Goal: Task Accomplishment & Management: Manage account settings

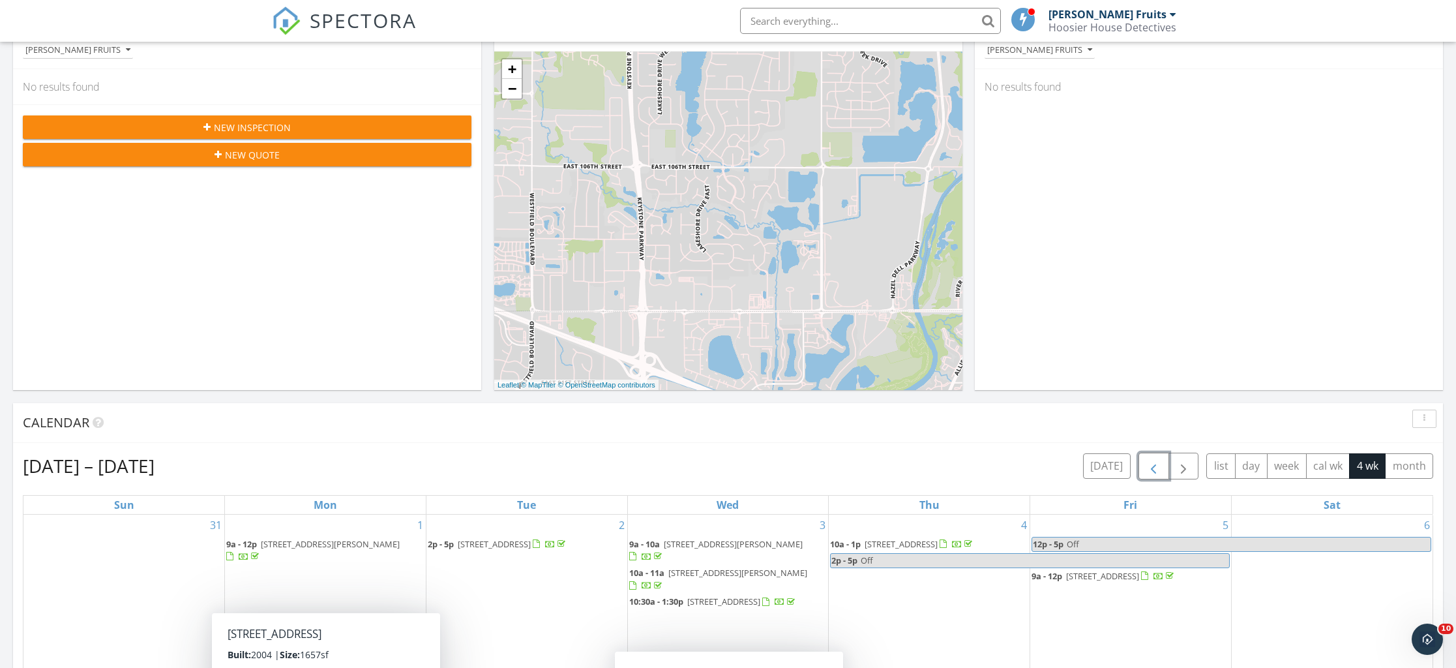
scroll to position [173, 0]
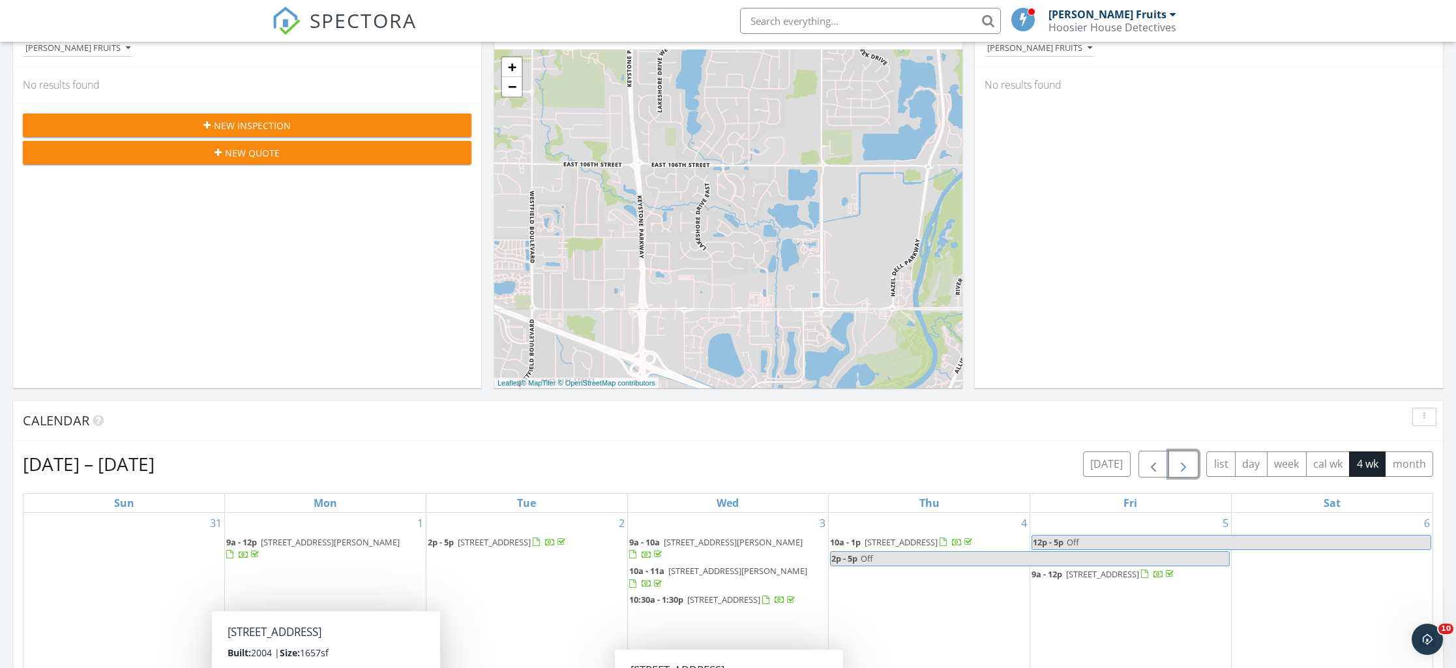
click at [1186, 458] on span "button" at bounding box center [1183, 464] width 16 height 16
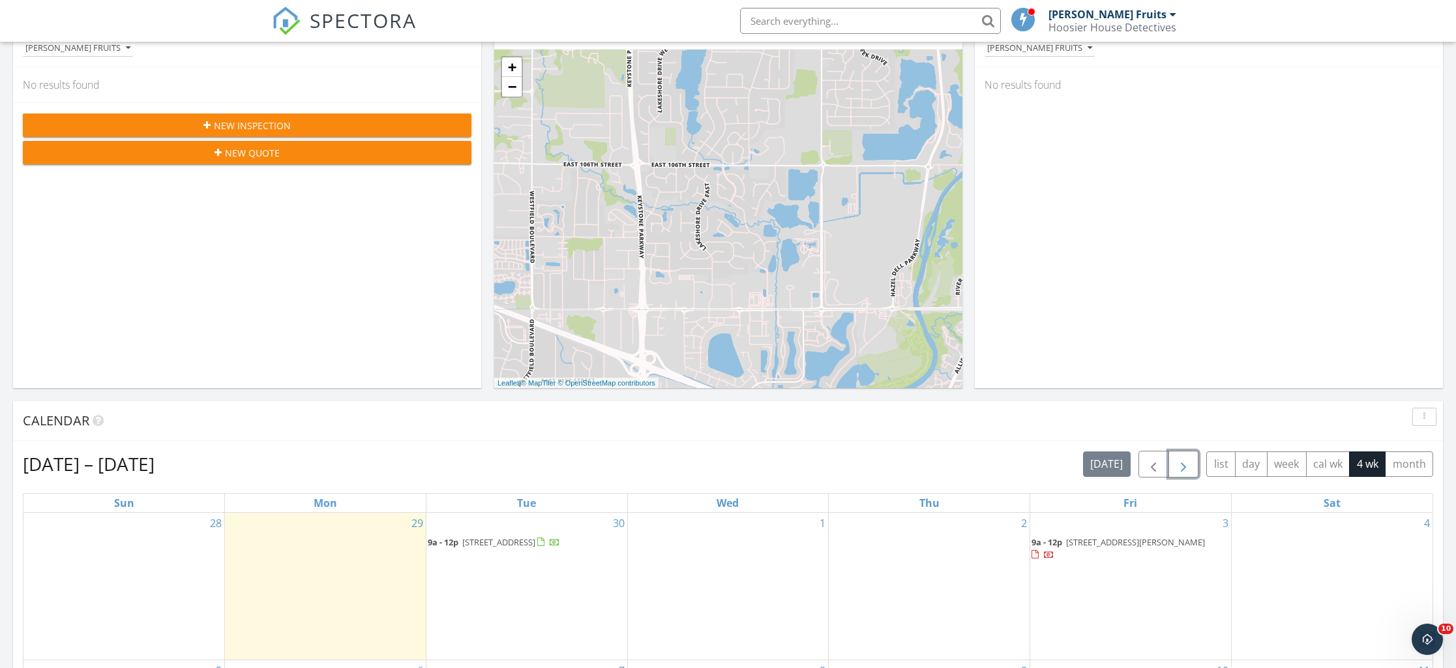
click at [1114, 536] on span "[STREET_ADDRESS][PERSON_NAME]" at bounding box center [1135, 542] width 139 height 12
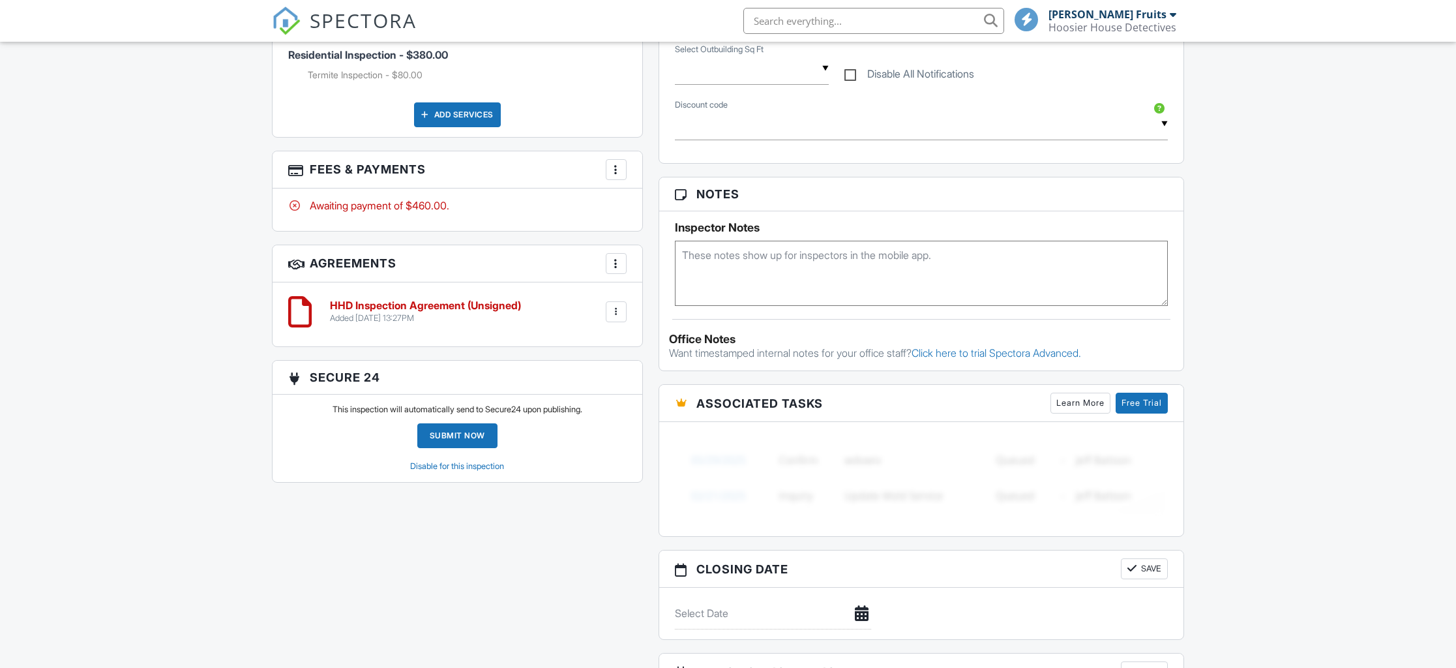
click at [743, 262] on textarea at bounding box center [922, 273] width 494 height 65
paste textarea "Combination Lock Box Code: gas meter code 6125"
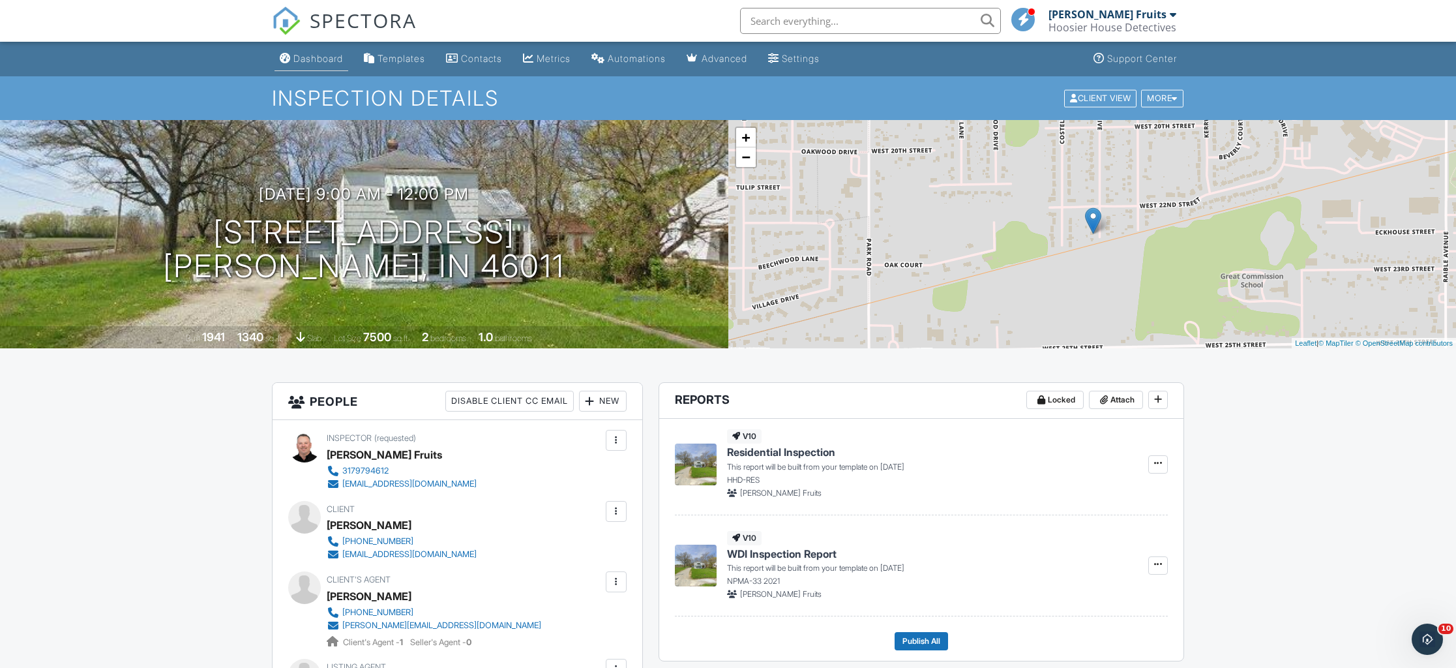
type textarea "Combination Lock Box Code: gas meter code 6125"
click at [308, 53] on div "Dashboard" at bounding box center [318, 58] width 50 height 11
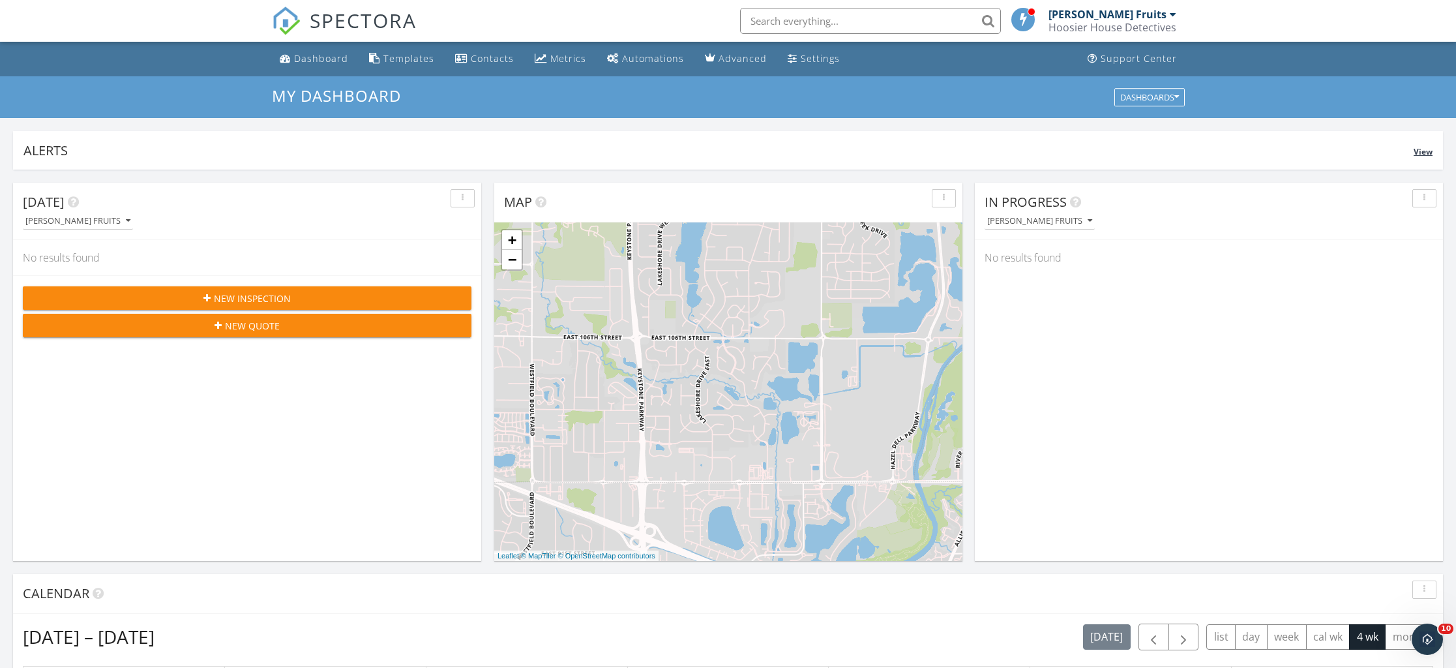
click at [1428, 151] on span "View" at bounding box center [1422, 151] width 19 height 11
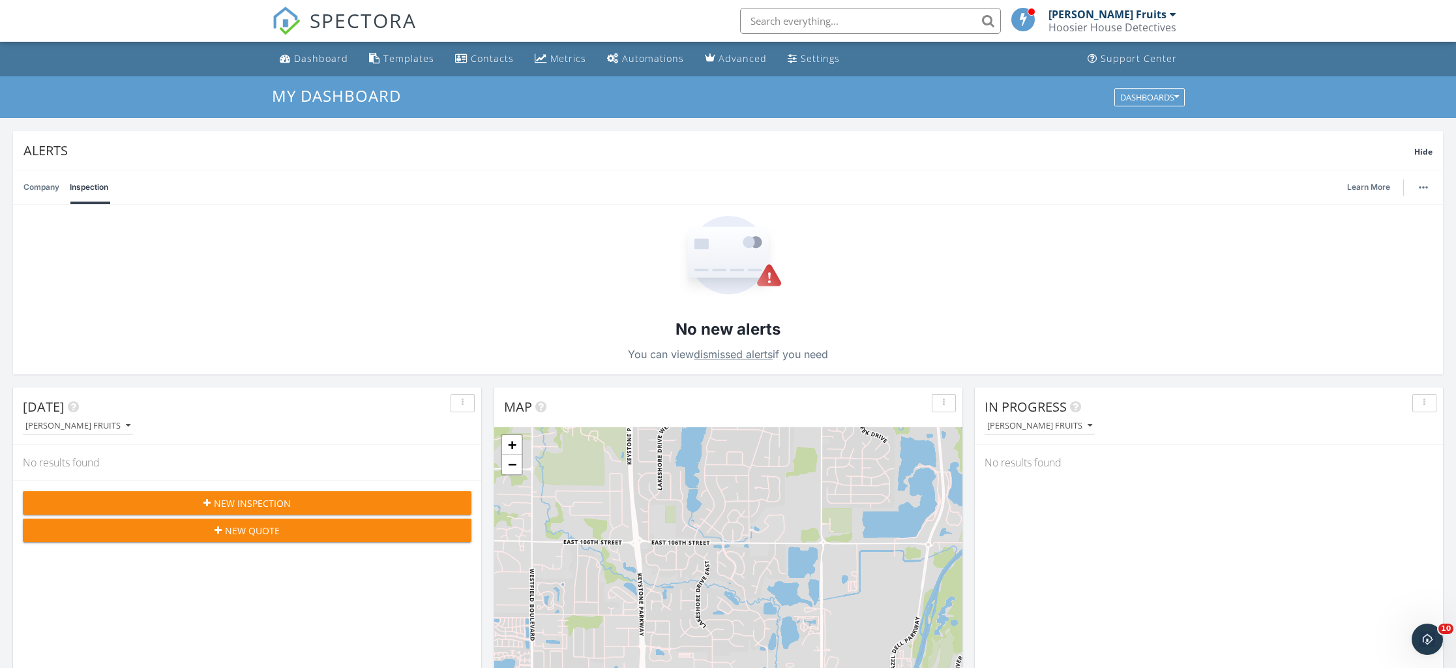
click at [741, 355] on link "dismissed alerts" at bounding box center [733, 353] width 79 height 13
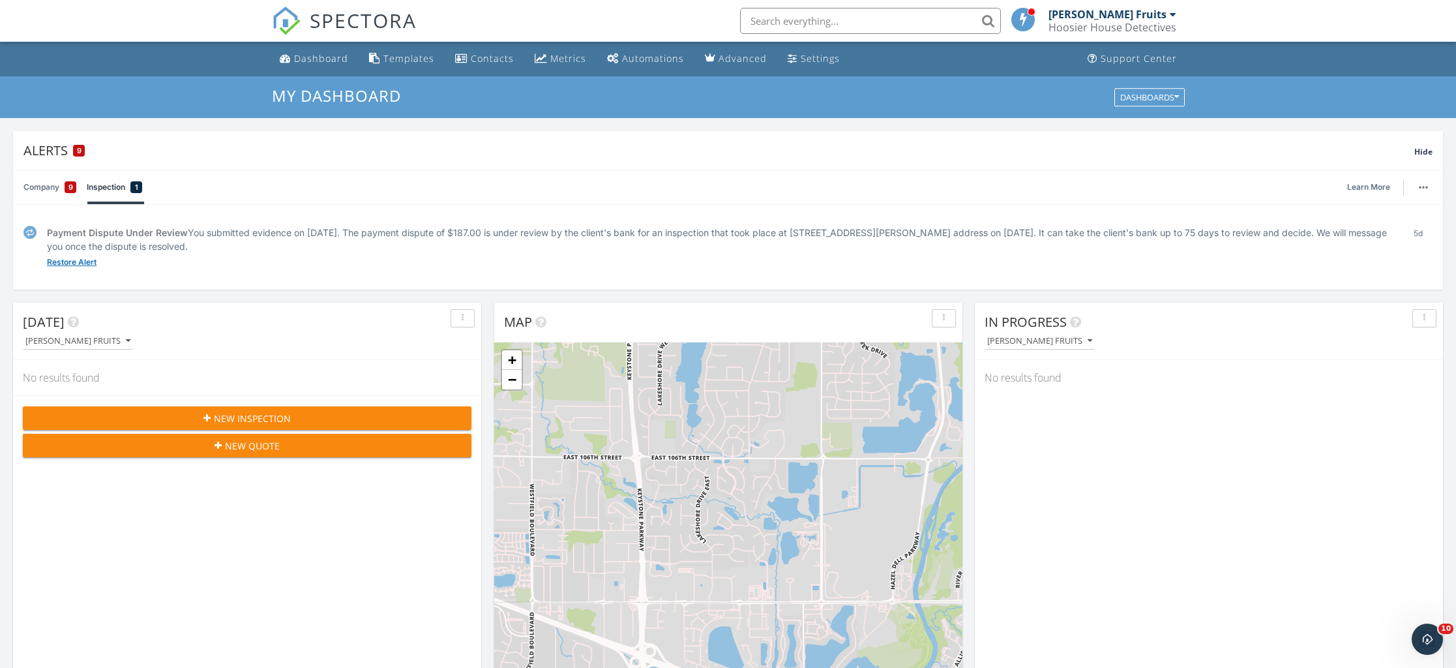
click at [67, 262] on link "Restore Alert" at bounding box center [72, 262] width 50 height 13
click at [1432, 638] on icon "Open Intercom Messenger" at bounding box center [1426, 638] width 22 height 22
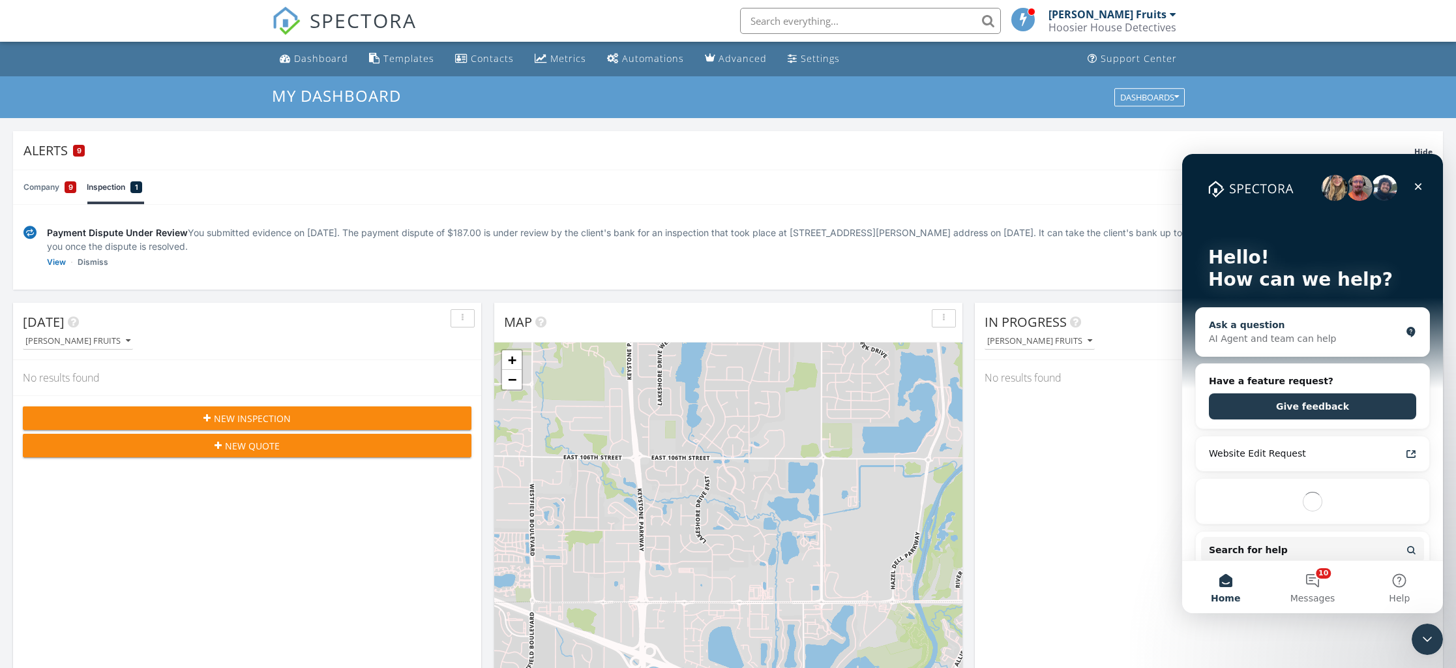
click at [1284, 344] on div "AI Agent and team can help" at bounding box center [1305, 339] width 192 height 14
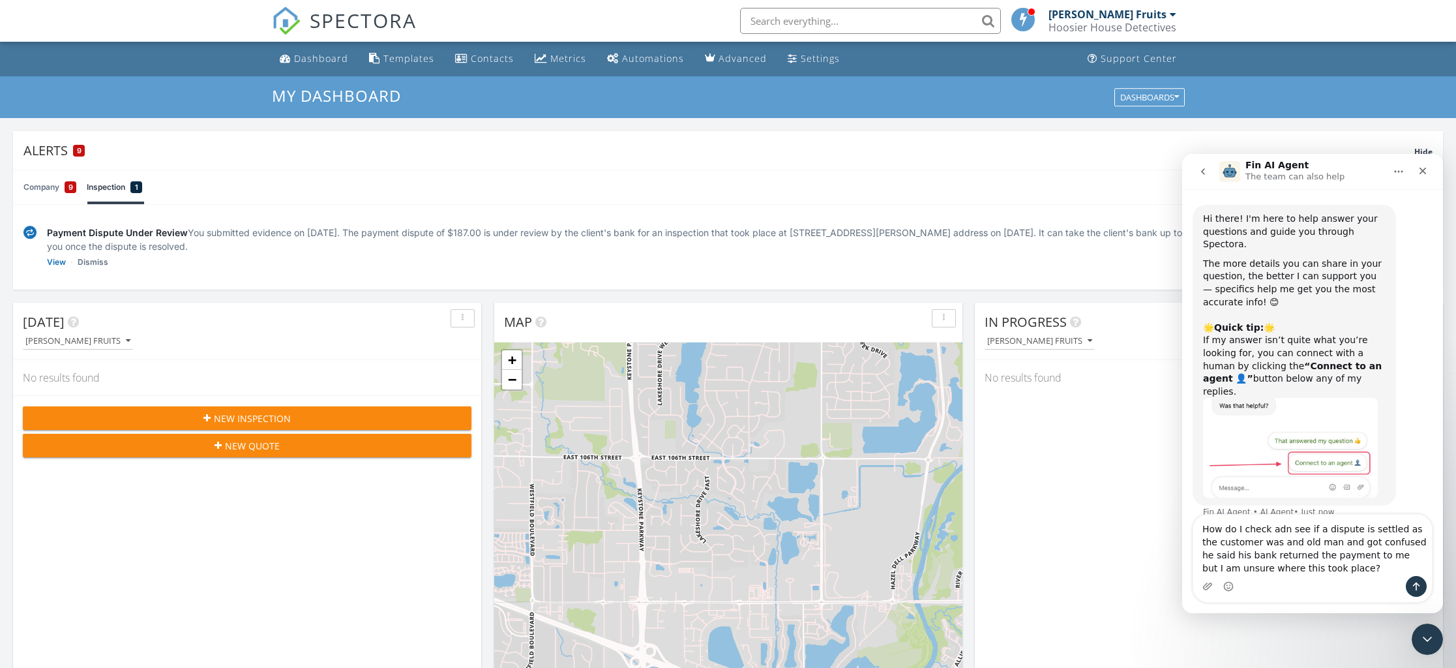
drag, startPoint x: 1284, startPoint y: 570, endPoint x: 1191, endPoint y: 522, distance: 104.1
click at [1191, 522] on div "How do I check adn see if a dispute is settled as the customer was and old man …" at bounding box center [1312, 558] width 261 height 89
type textarea "How do I check adn see if a dispute is settled as the customer was and old man …"
click at [1423, 582] on button "Send a message…" at bounding box center [1416, 586] width 21 height 21
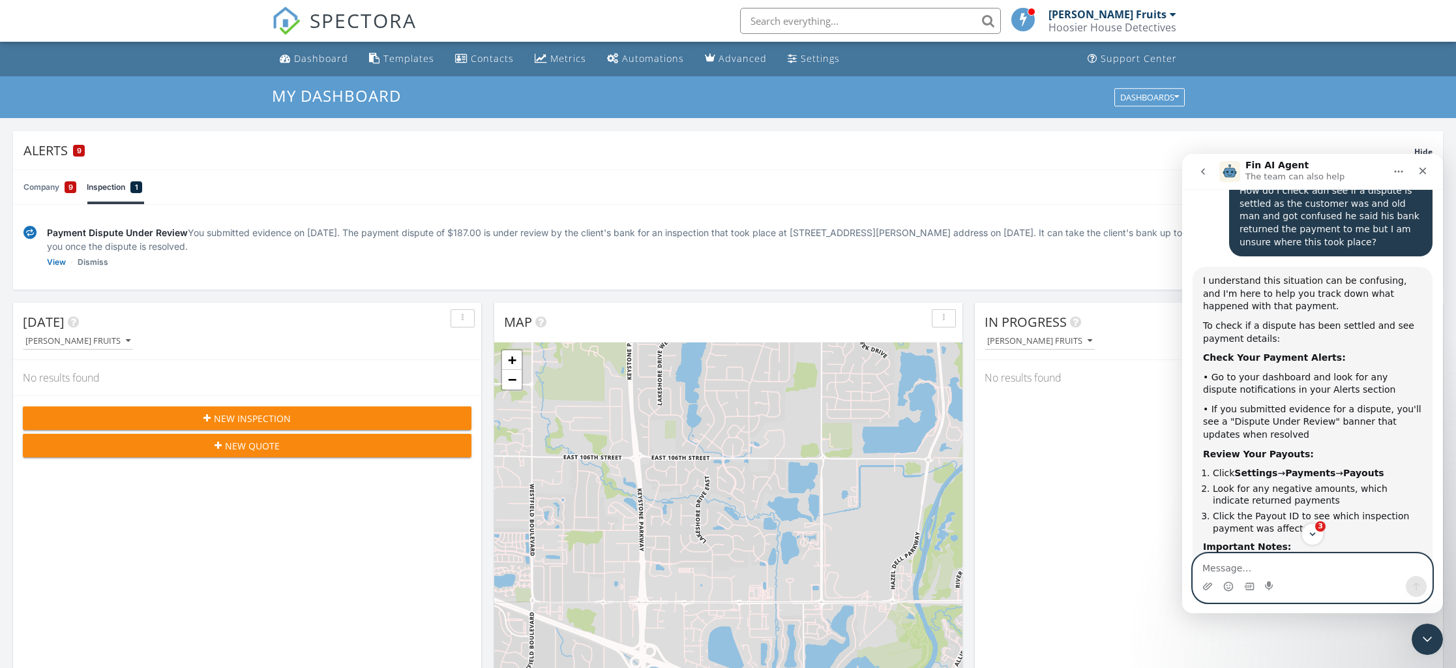
scroll to position [2, 0]
click at [801, 59] on div "Settings" at bounding box center [820, 58] width 39 height 12
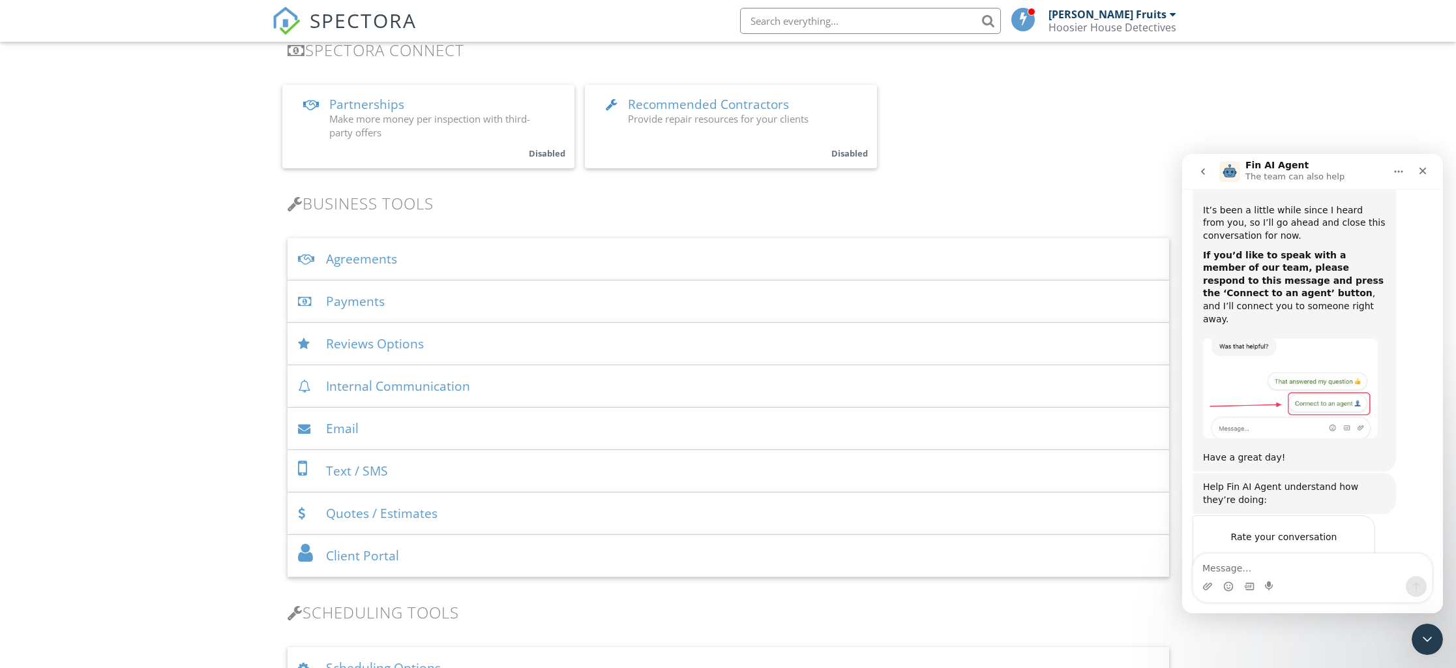
scroll to position [1073, 0]
click at [362, 299] on div "Payments" at bounding box center [728, 301] width 881 height 42
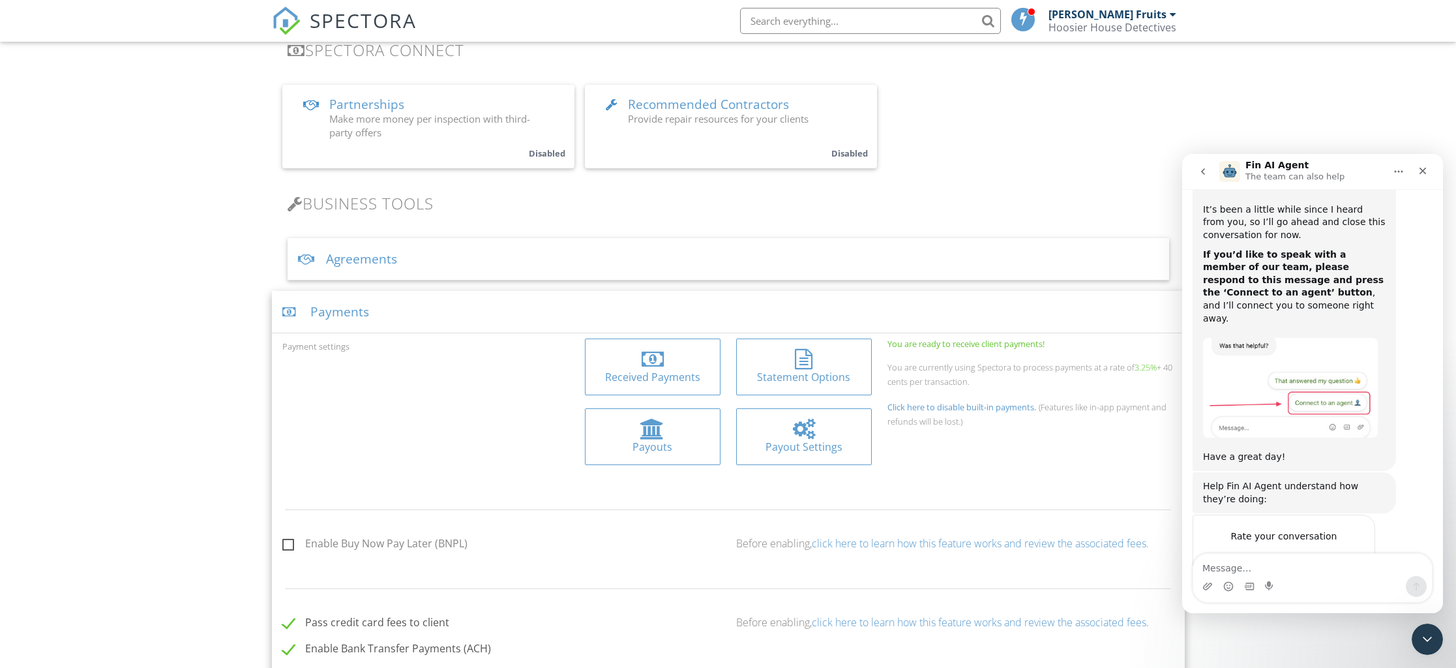
click at [640, 426] on div at bounding box center [652, 429] width 115 height 21
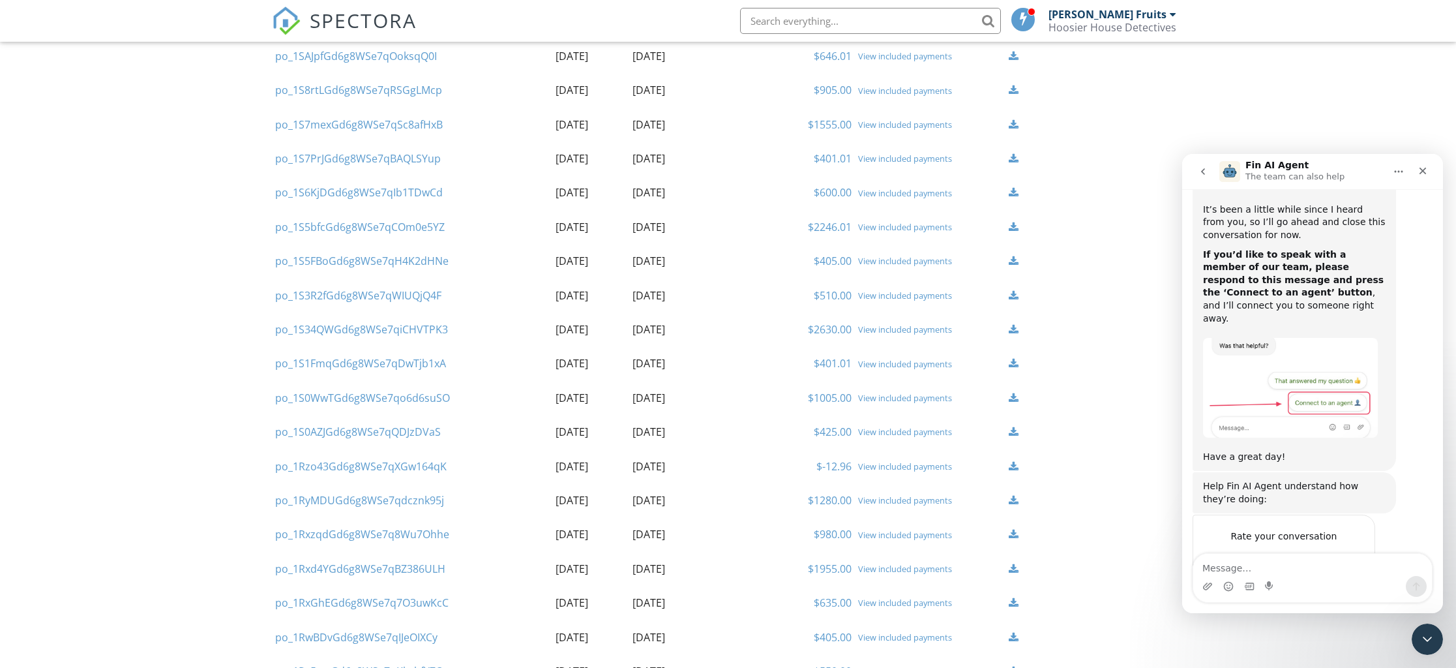
scroll to position [241, 0]
click at [879, 464] on div "View included payments" at bounding box center [930, 463] width 144 height 10
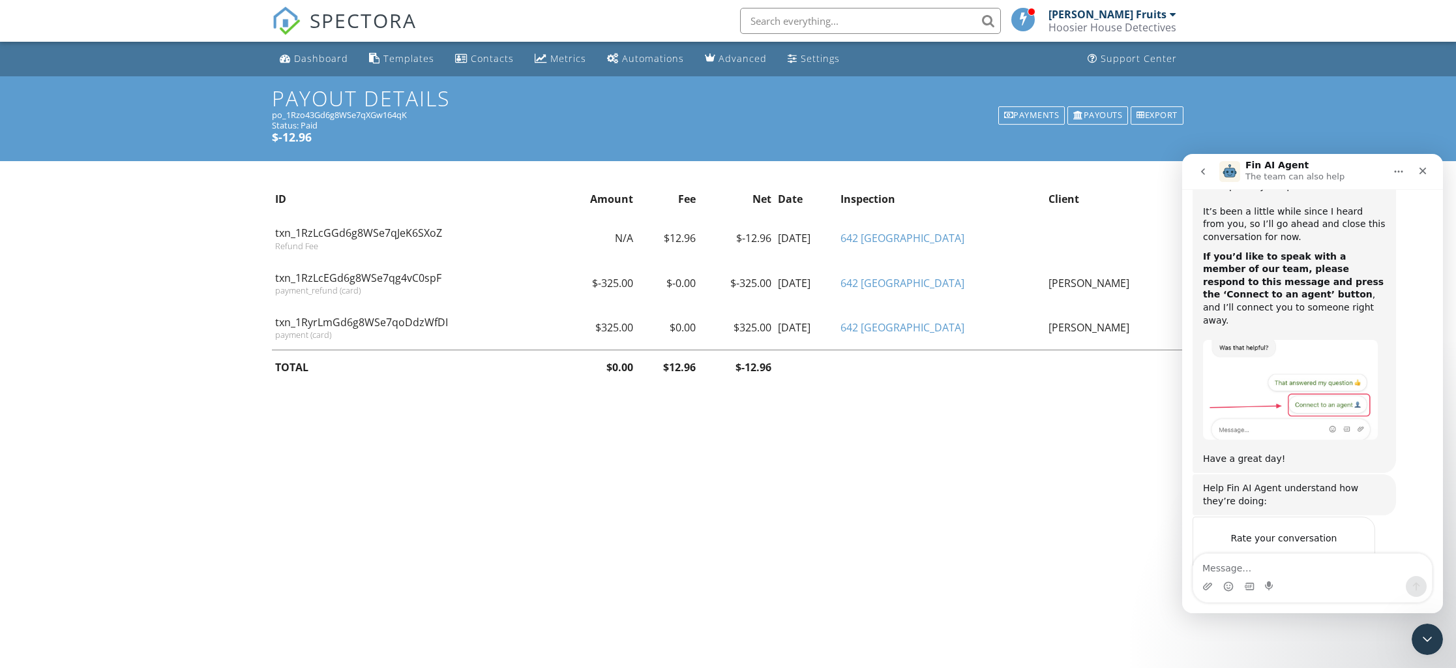
scroll to position [1073, 0]
click at [1423, 169] on icon "Close" at bounding box center [1422, 171] width 7 height 7
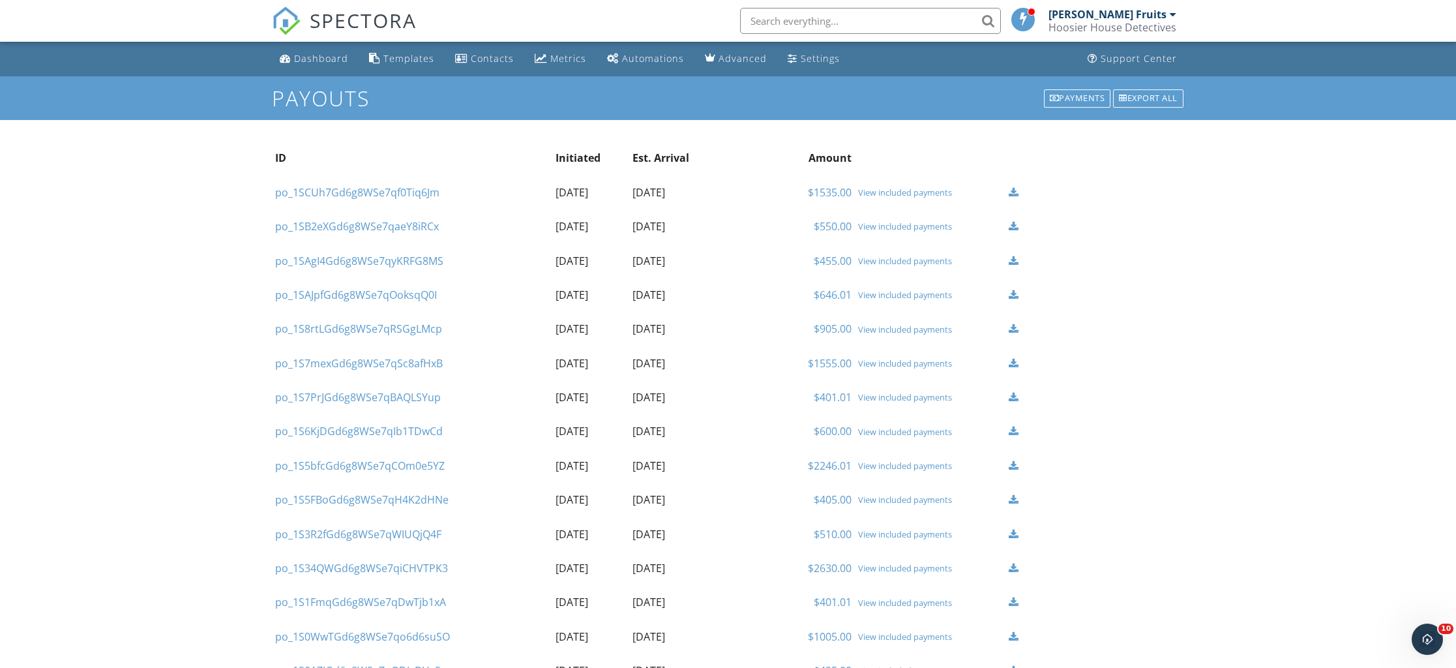
click at [1016, 190] on div at bounding box center [1014, 192] width 10 height 10
click at [871, 188] on div "View included payments" at bounding box center [930, 192] width 144 height 10
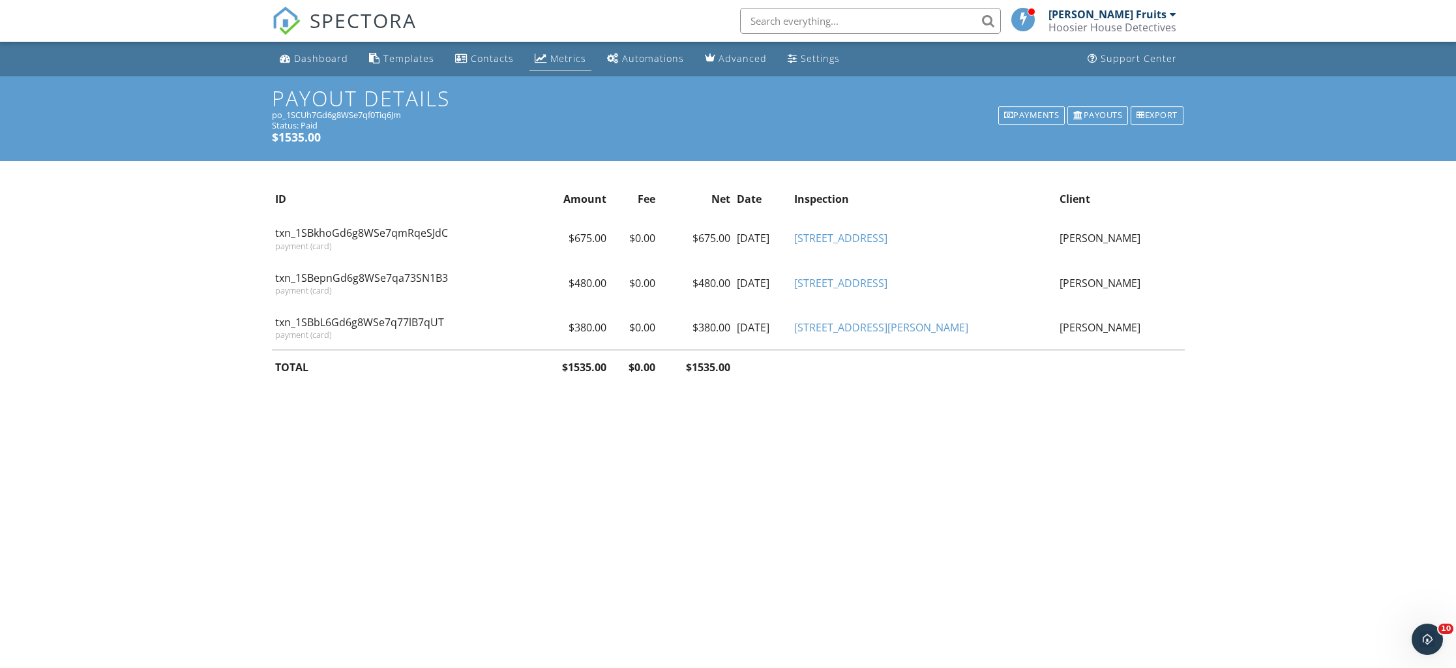
click at [560, 55] on div "Metrics" at bounding box center [568, 58] width 36 height 12
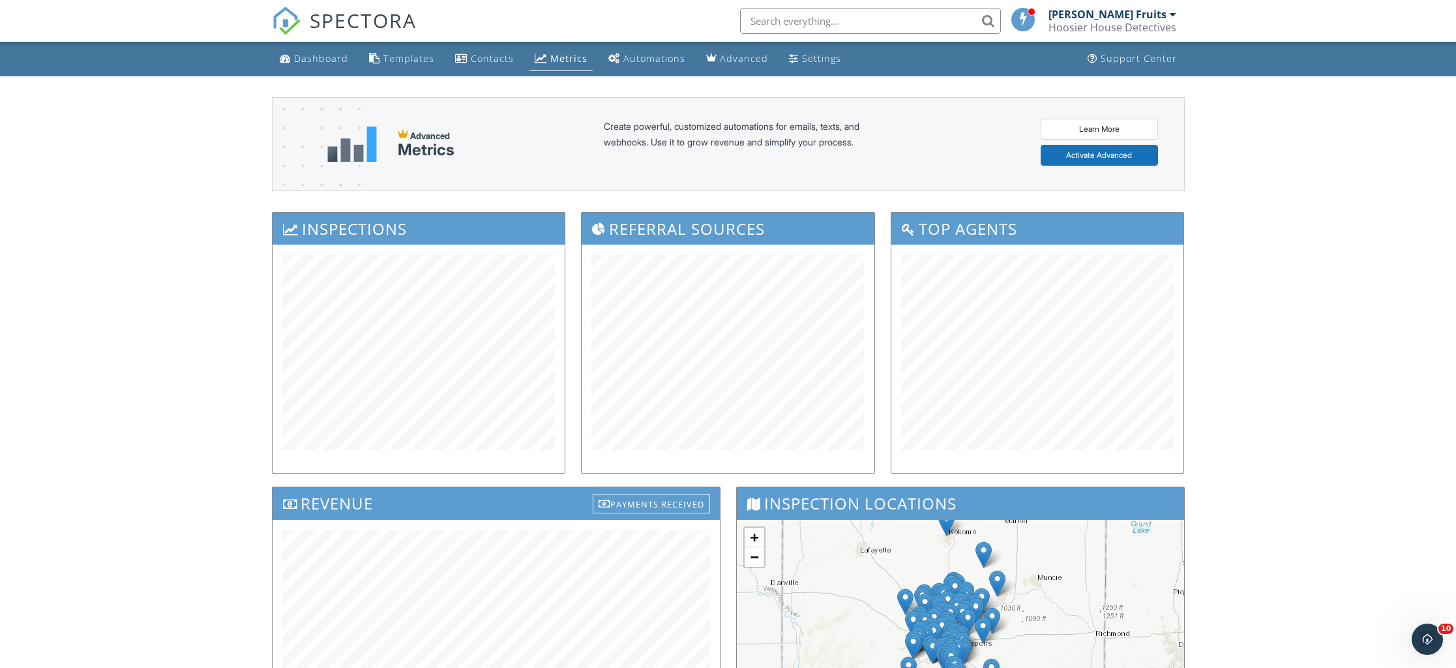
scroll to position [1, 0]
